Goal: Task Accomplishment & Management: Manage account settings

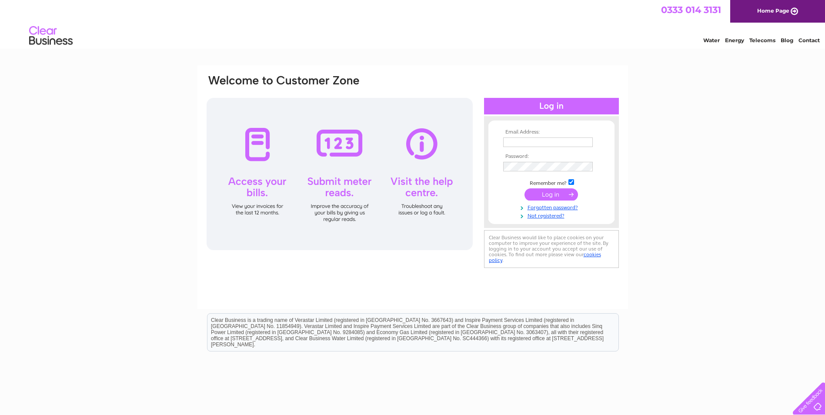
type input "pam@cessfordmotors.com"
click at [556, 192] on input "submit" at bounding box center [552, 194] width 54 height 12
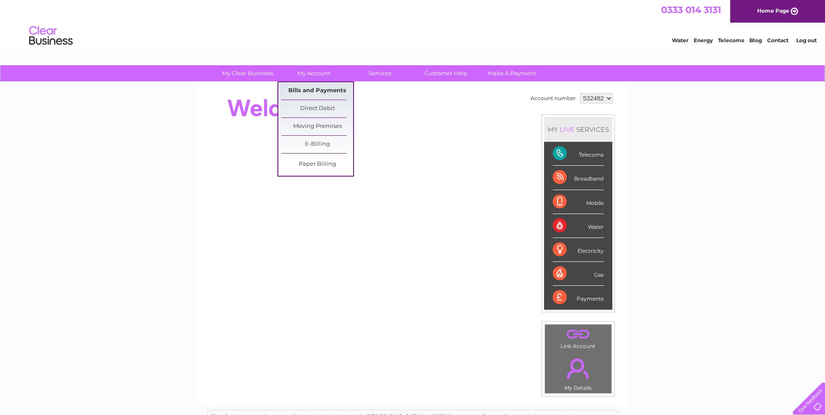
click at [319, 88] on link "Bills and Payments" at bounding box center [317, 90] width 72 height 17
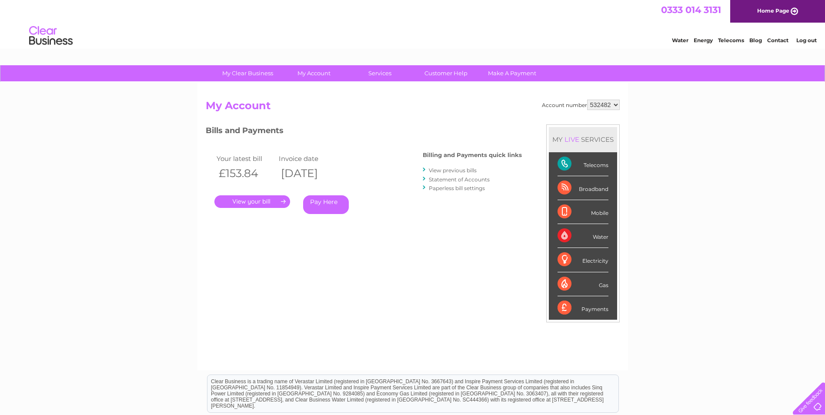
click at [267, 201] on link "." at bounding box center [252, 201] width 76 height 13
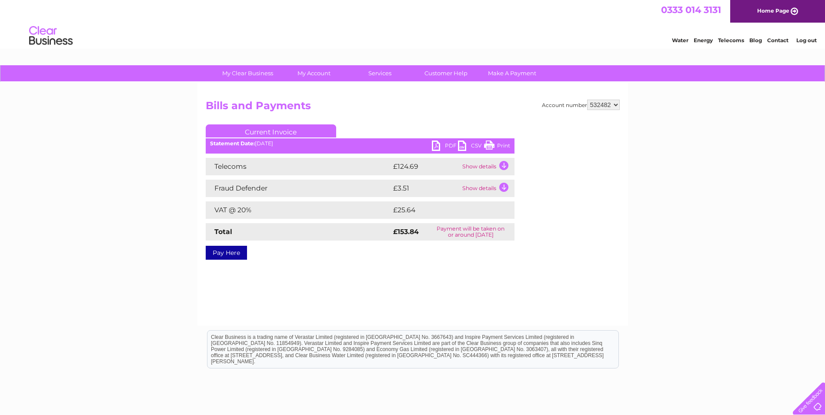
click at [439, 146] on link "PDF" at bounding box center [445, 147] width 26 height 13
